Goal: Ask a question: Seek information or help from site administrators or community

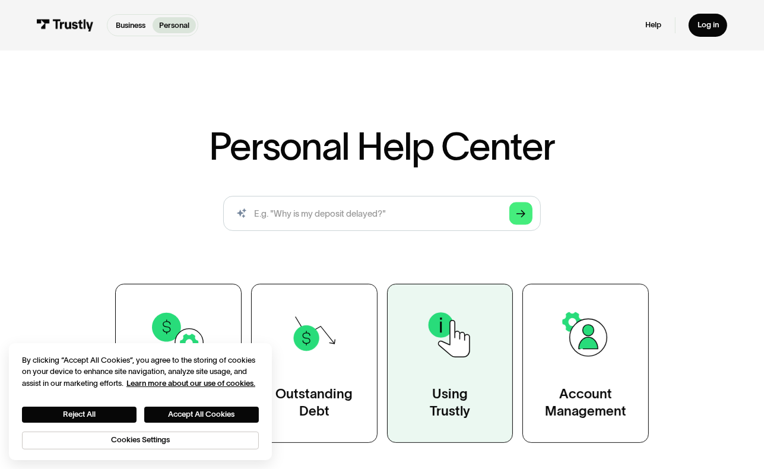
click at [430, 350] on img at bounding box center [449, 334] width 57 height 57
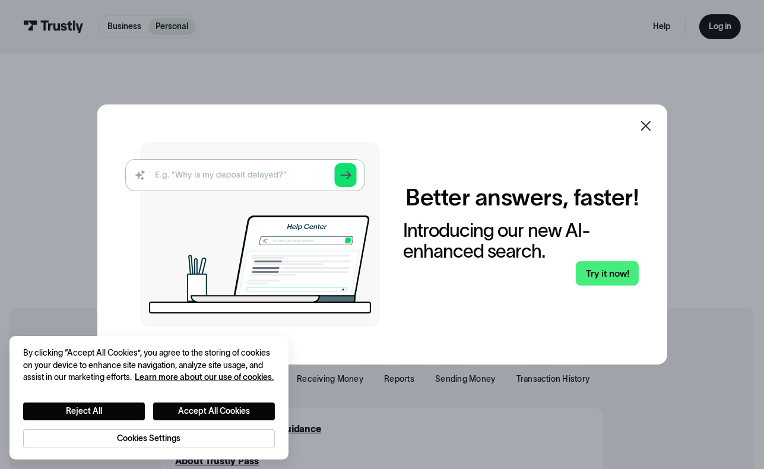
click at [647, 125] on icon at bounding box center [646, 126] width 14 height 14
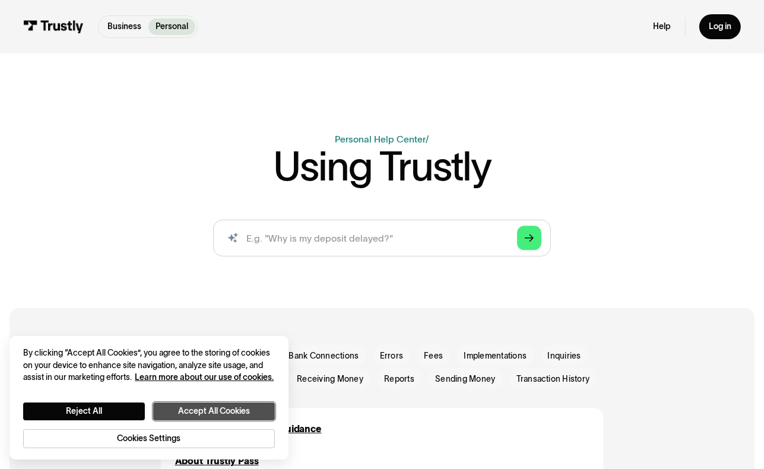
click at [174, 406] on button "Accept All Cookies" at bounding box center [214, 410] width 122 height 17
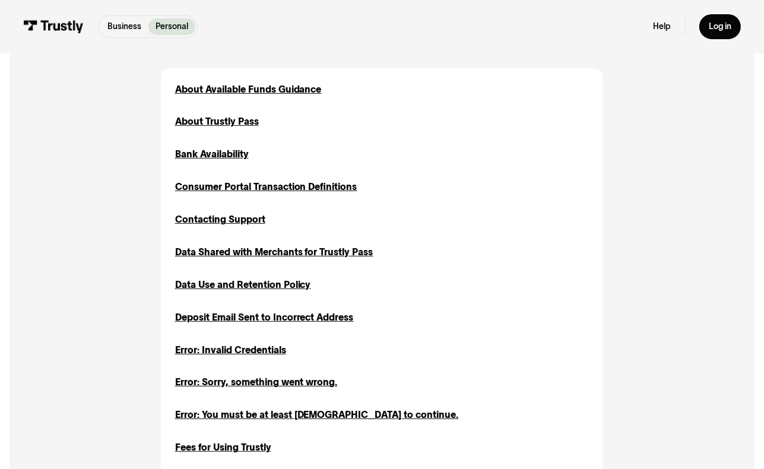
scroll to position [340, 0]
click at [215, 219] on div "Contacting Support" at bounding box center [220, 219] width 90 height 14
